Goal: Information Seeking & Learning: Compare options

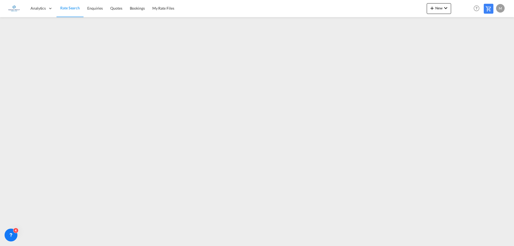
click at [77, 10] on span "Rate Search" at bounding box center [70, 7] width 20 height 5
click at [12, 234] on icon at bounding box center [11, 235] width 2 height 2
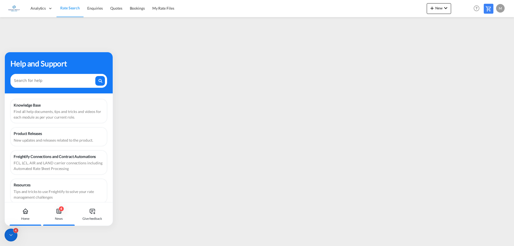
click at [59, 212] on icon at bounding box center [59, 211] width 6 height 6
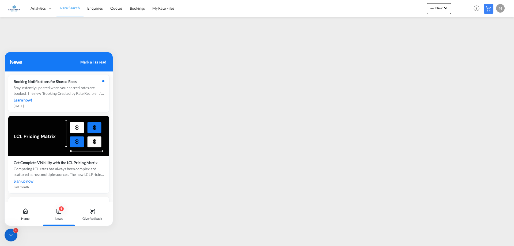
click at [90, 62] on div "Mark all as read" at bounding box center [93, 62] width 26 height 6
click at [12, 237] on icon at bounding box center [10, 235] width 5 height 5
